Goal: Task Accomplishment & Management: Use online tool/utility

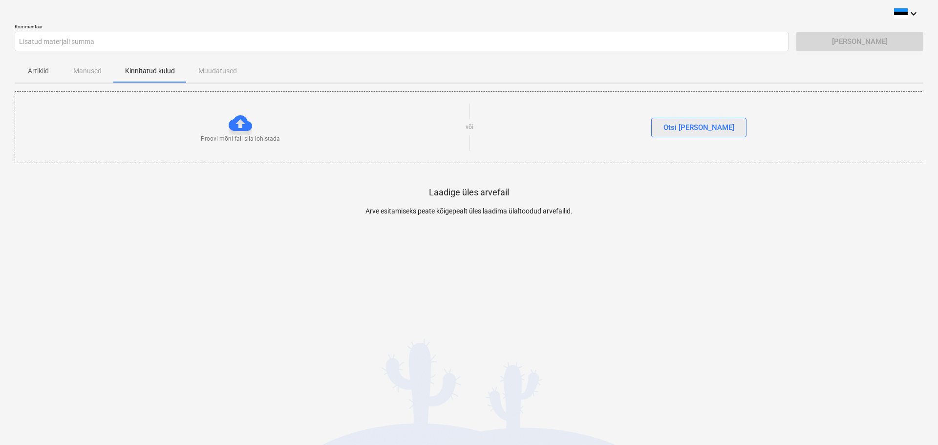
click at [698, 128] on div "Otsi [PERSON_NAME]" at bounding box center [699, 127] width 71 height 13
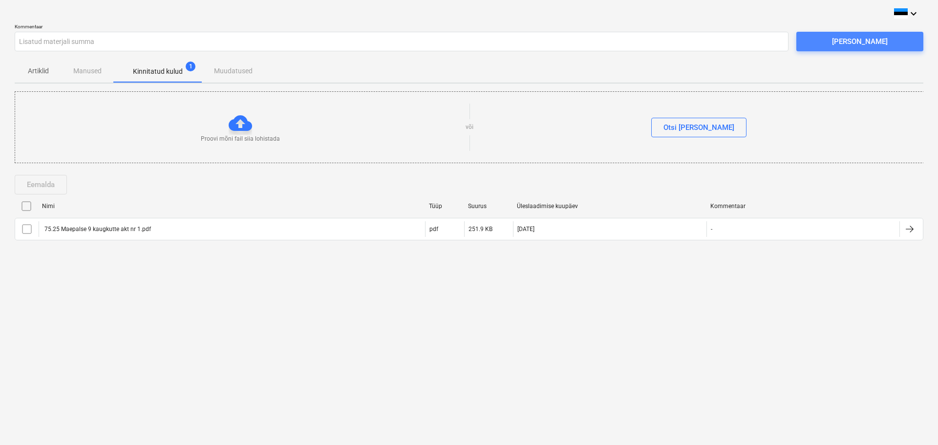
click at [847, 44] on div "[PERSON_NAME]" at bounding box center [860, 41] width 56 height 13
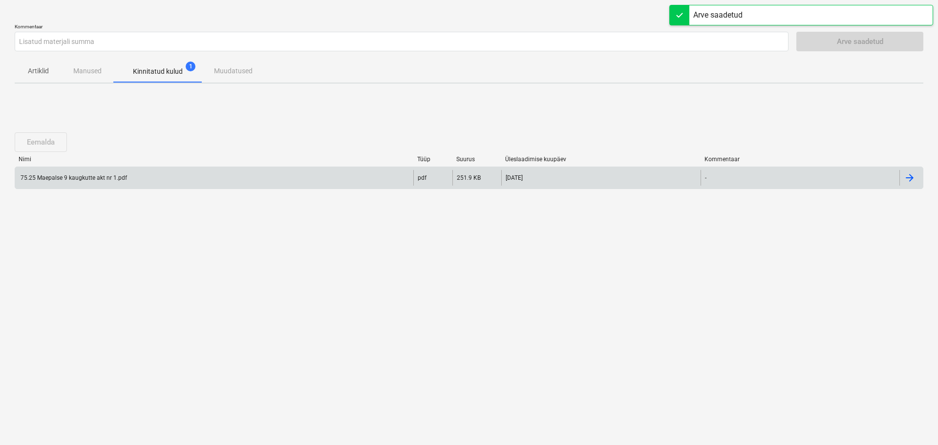
click at [75, 179] on div "75.25 Maepalse 9 kaugkutte akt nr 1.pdf" at bounding box center [73, 177] width 108 height 7
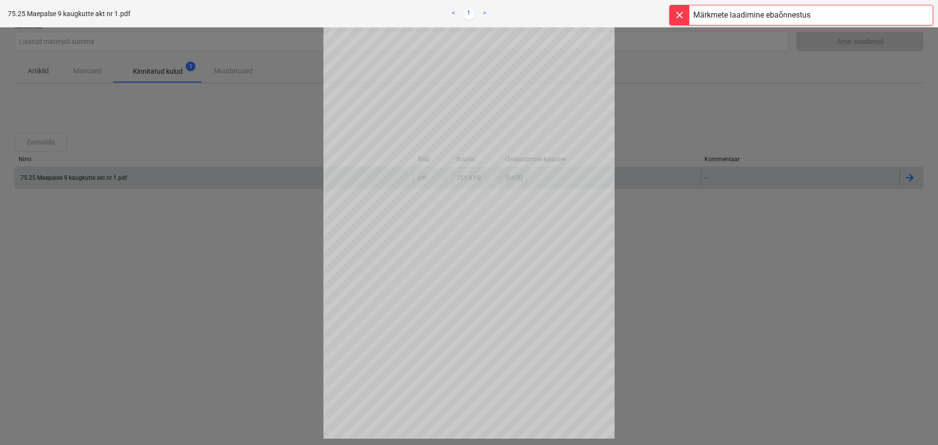
click at [680, 20] on div at bounding box center [680, 15] width 20 height 20
click at [167, 143] on div at bounding box center [469, 236] width 938 height 418
